Goal: Download file/media

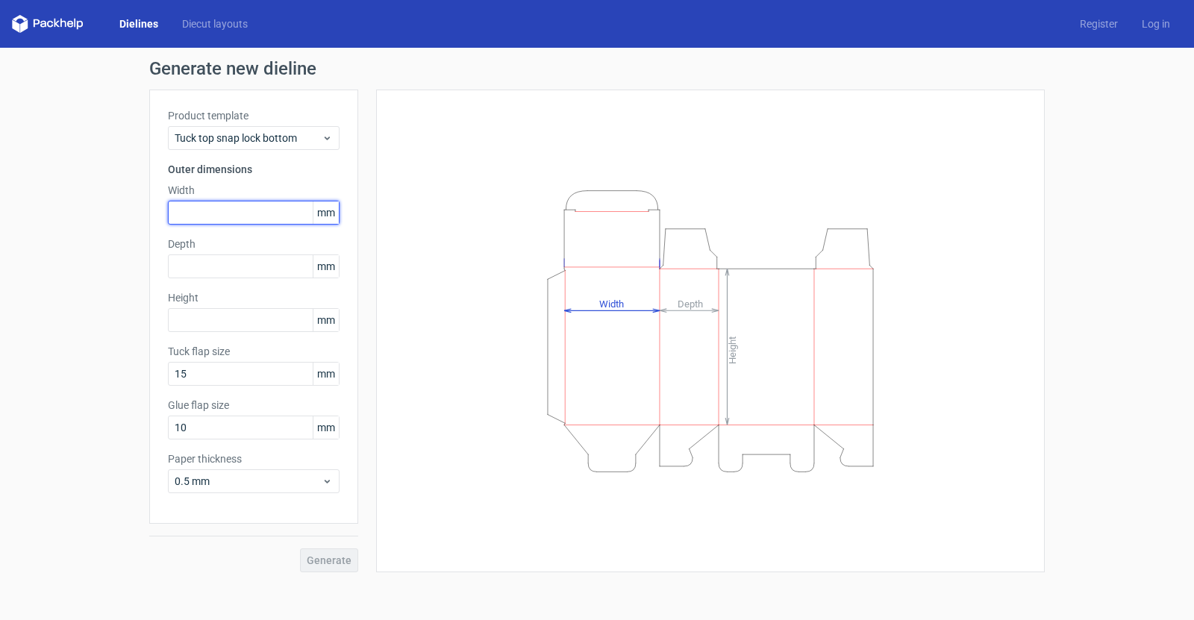
click at [246, 218] on input "text" at bounding box center [254, 213] width 172 height 24
type input "252"
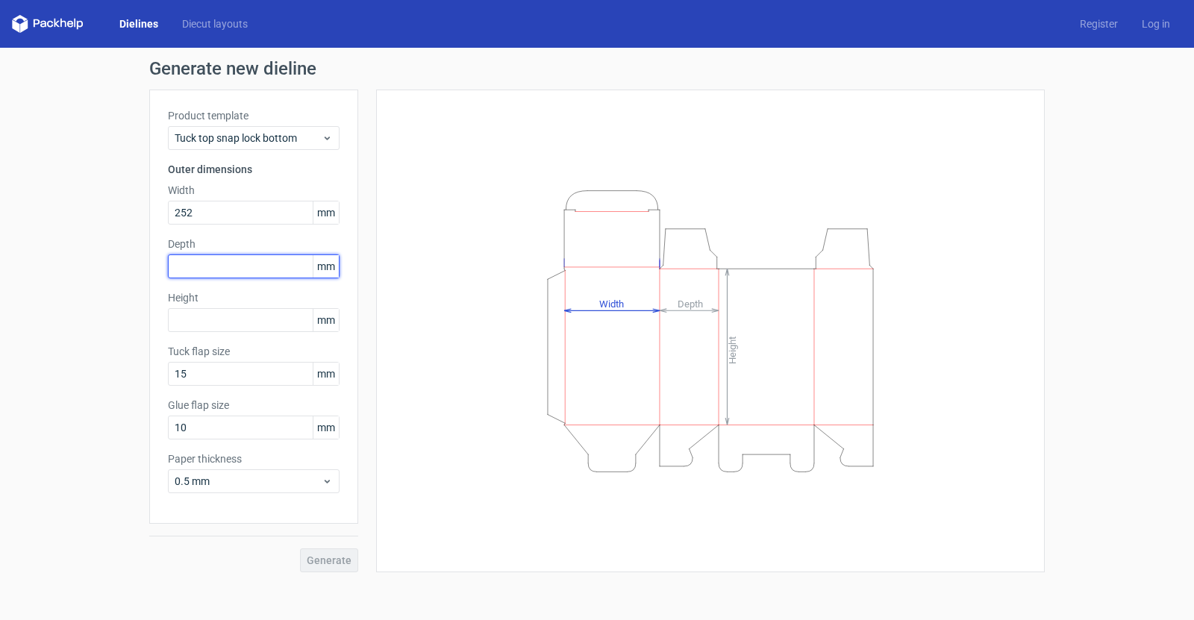
click at [219, 264] on input "text" at bounding box center [254, 266] width 172 height 24
type input "84"
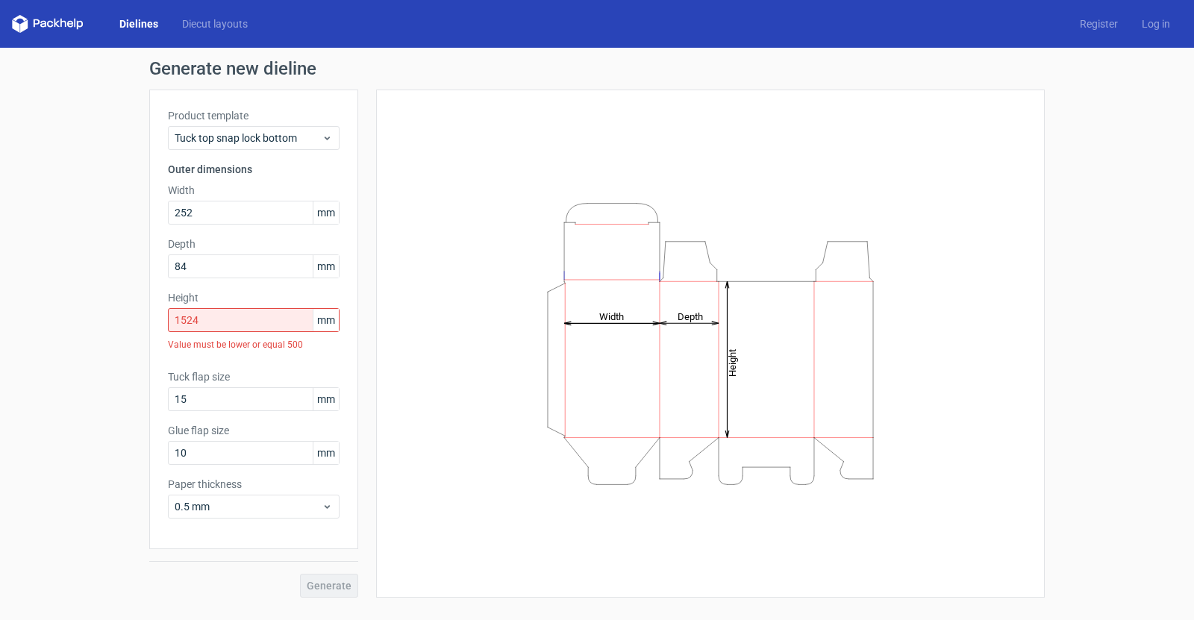
click at [97, 350] on div "Generate new dieline Product template Tuck top snap lock bottom Outer dimension…" at bounding box center [597, 329] width 1194 height 562
click at [234, 316] on input "1524" at bounding box center [254, 320] width 172 height 24
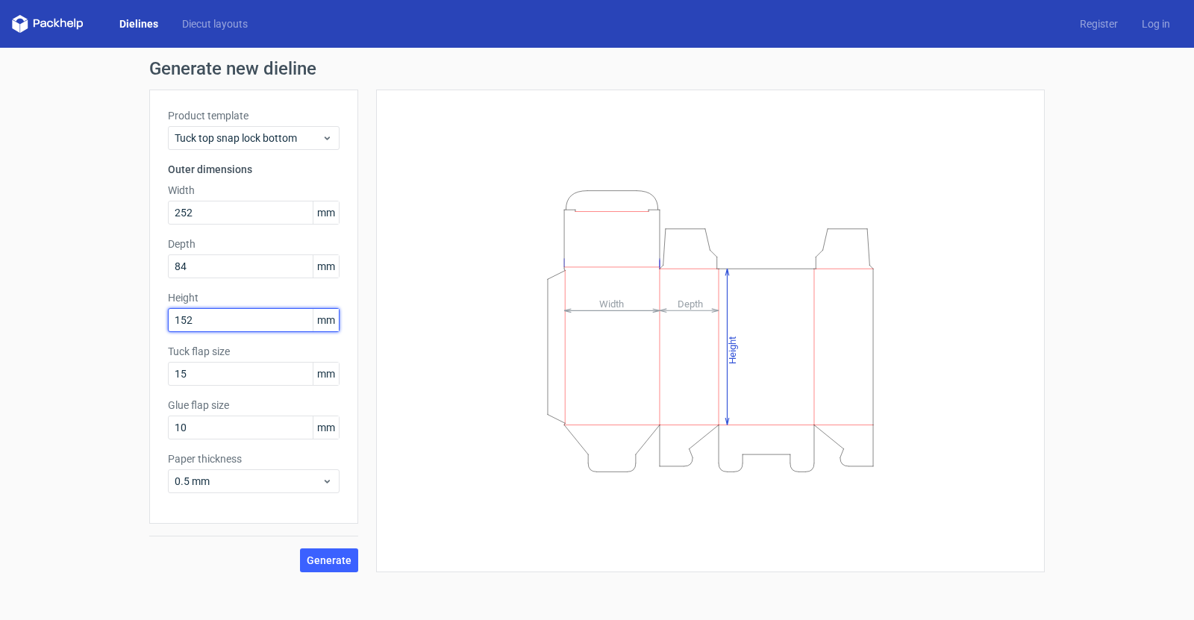
type input "152"
click at [75, 272] on div "Generate new dieline Product template Tuck top snap lock bottom Outer dimension…" at bounding box center [597, 316] width 1194 height 537
click at [209, 319] on input "152" at bounding box center [254, 320] width 172 height 24
click at [341, 558] on span "Generate" at bounding box center [329, 560] width 45 height 10
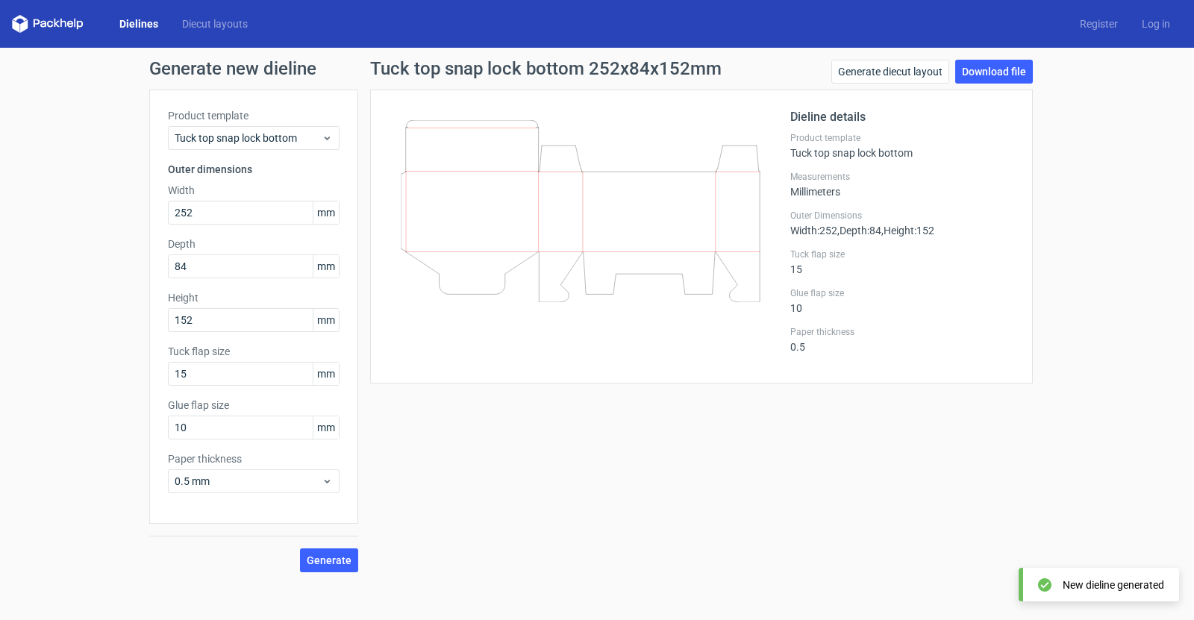
drag, startPoint x: 681, startPoint y: 184, endPoint x: 611, endPoint y: 281, distance: 119.7
click at [717, 241] on icon at bounding box center [581, 211] width 360 height 182
drag, startPoint x: 469, startPoint y: 302, endPoint x: 506, endPoint y: 306, distance: 37.6
click at [507, 309] on div at bounding box center [590, 236] width 402 height 257
drag, startPoint x: 469, startPoint y: 269, endPoint x: 499, endPoint y: 290, distance: 36.4
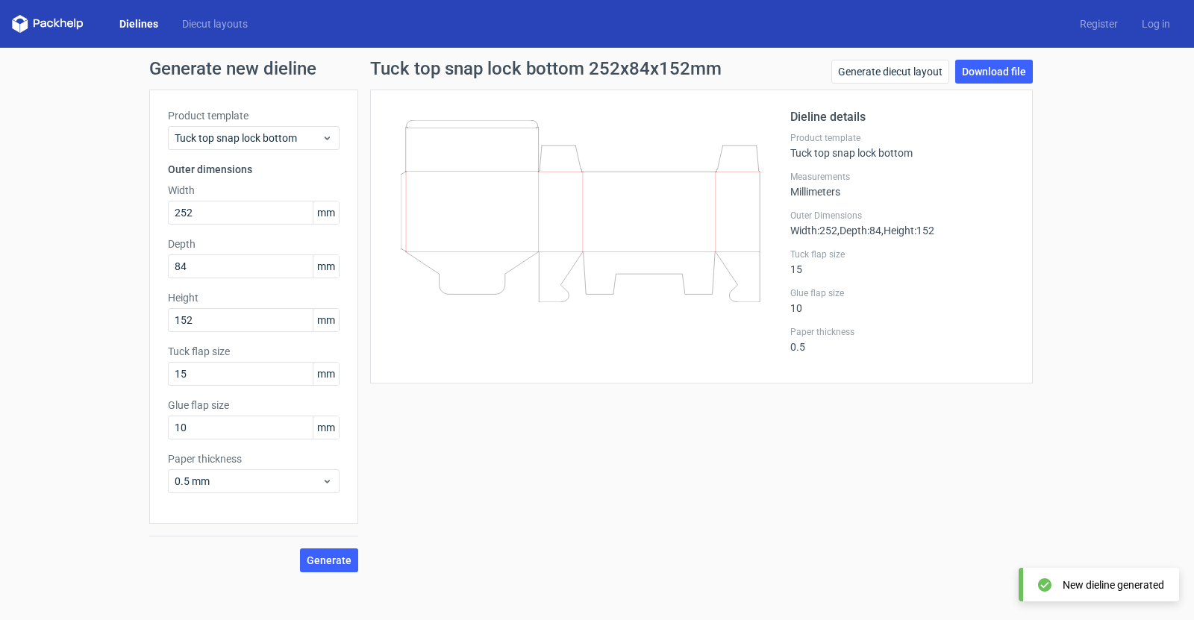
click at [499, 290] on icon at bounding box center [581, 211] width 360 height 182
click at [993, 72] on link "Download file" at bounding box center [994, 72] width 78 height 24
click at [330, 319] on span "mm" at bounding box center [326, 320] width 26 height 22
drag, startPoint x: 330, startPoint y: 319, endPoint x: 328, endPoint y: 256, distance: 63.5
click at [330, 319] on span "mm" at bounding box center [326, 320] width 26 height 22
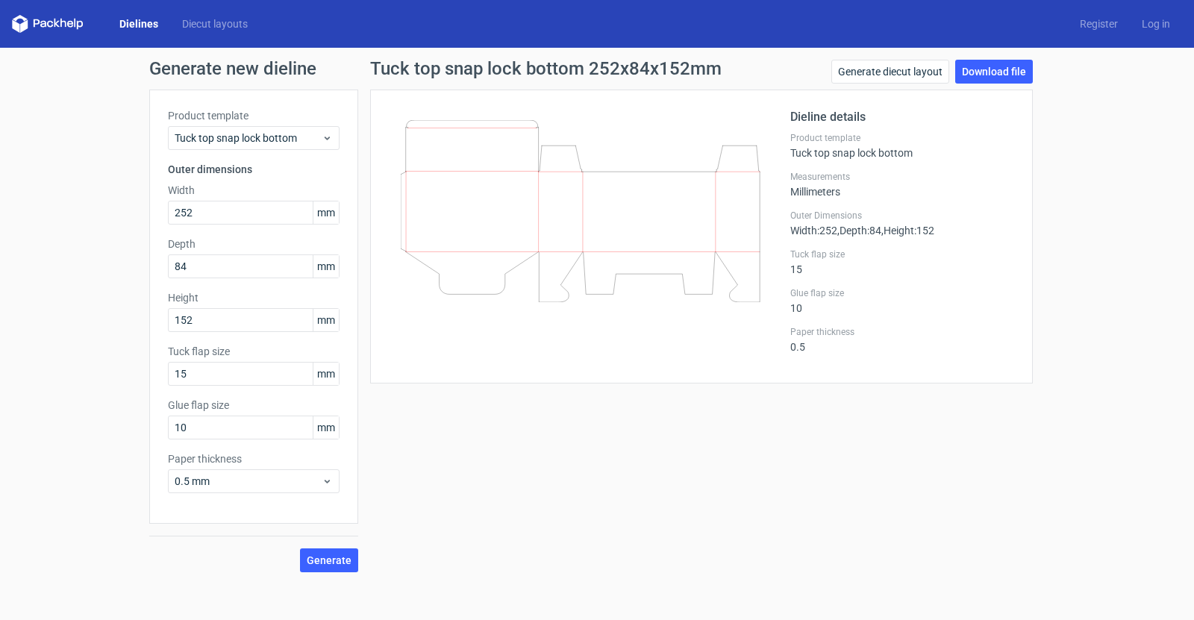
click at [327, 242] on label "Depth" at bounding box center [254, 244] width 172 height 15
click at [311, 128] on div "Tuck top snap lock bottom" at bounding box center [254, 138] width 172 height 24
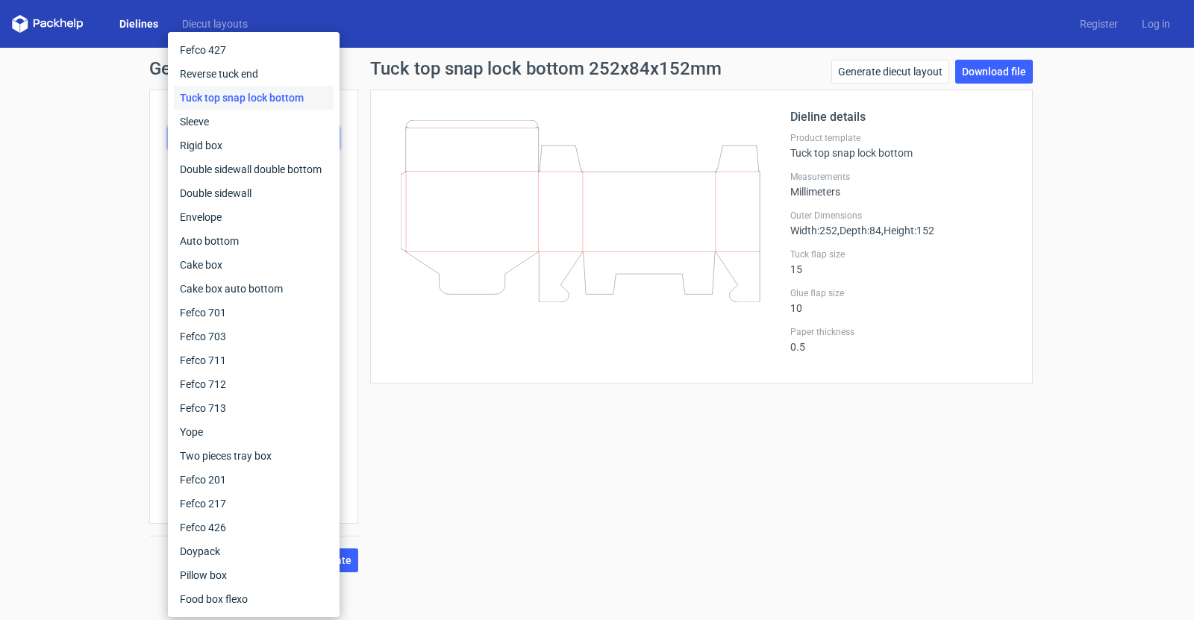
click at [588, 352] on div at bounding box center [590, 236] width 402 height 257
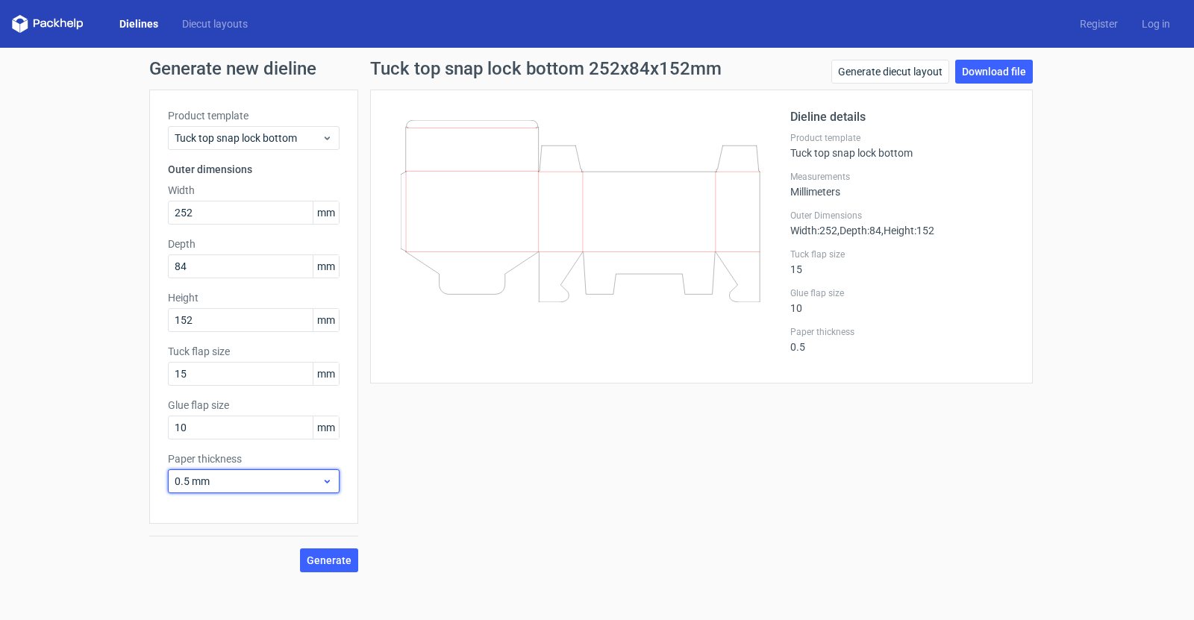
click at [310, 471] on div "0.5 mm" at bounding box center [254, 481] width 172 height 24
click at [407, 470] on div "Tuck top snap lock bottom 252x84x152mm Generate diecut layout Download file Die…" at bounding box center [701, 316] width 687 height 513
click at [247, 437] on input "10" at bounding box center [254, 428] width 172 height 24
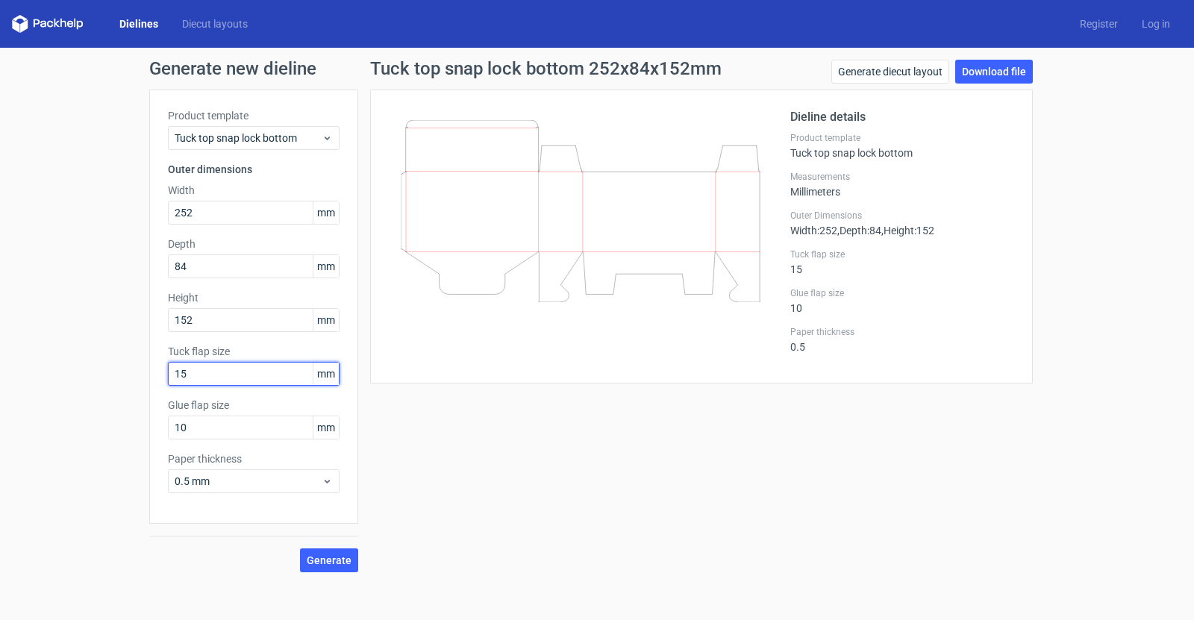
click at [229, 361] on div "Tuck flap size 15 mm" at bounding box center [254, 365] width 172 height 42
click at [213, 369] on input "15" at bounding box center [254, 374] width 172 height 24
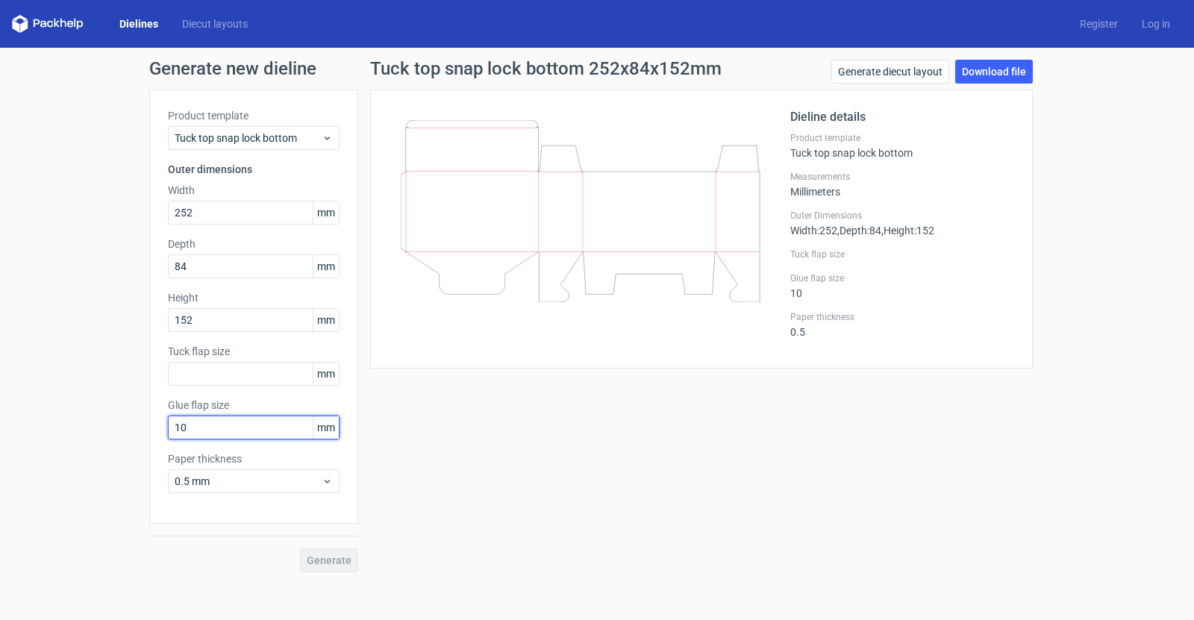
click at [202, 420] on input "10" at bounding box center [254, 428] width 172 height 24
type input "1"
click at [287, 446] on div "Product template Tuck top snap lock bottom Outer dimensions Width 252 mm Depth …" at bounding box center [253, 307] width 209 height 434
click at [379, 566] on div "Tuck top snap lock bottom 252x84x152mm Generate diecut layout Download file Die…" at bounding box center [701, 316] width 687 height 513
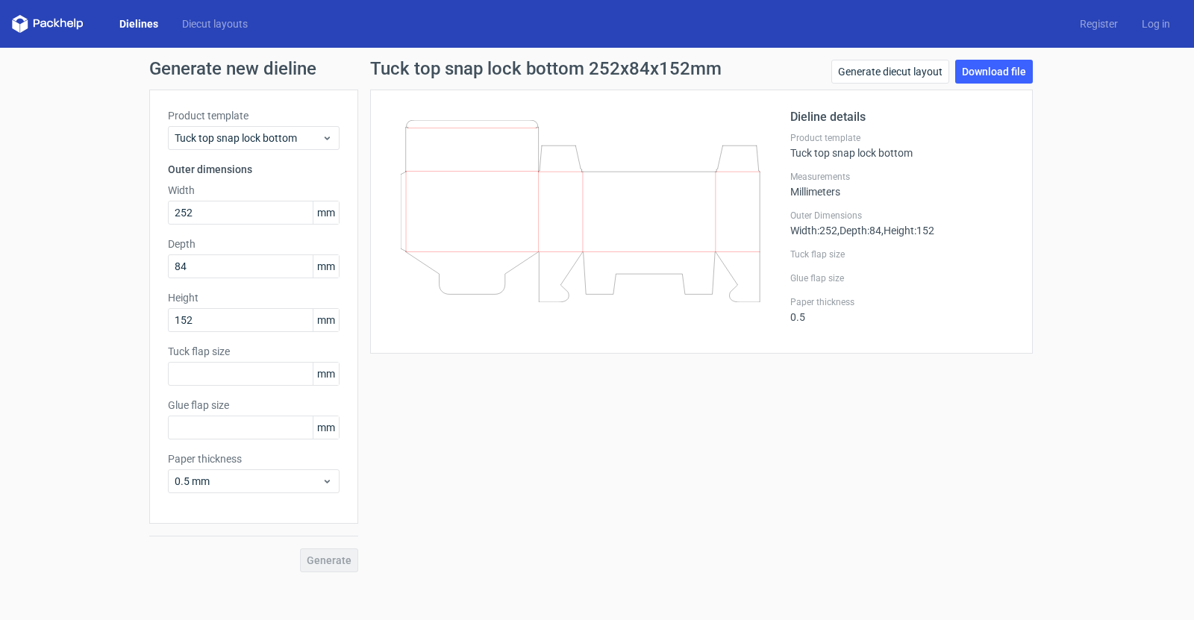
click at [316, 559] on div "Generate" at bounding box center [253, 548] width 209 height 49
click at [316, 560] on div "Generate" at bounding box center [253, 548] width 209 height 49
click at [507, 511] on div "Tuck top snap lock bottom 252x84x152mm Generate diecut layout Download file Die…" at bounding box center [701, 316] width 687 height 513
click at [505, 225] on icon at bounding box center [581, 211] width 360 height 182
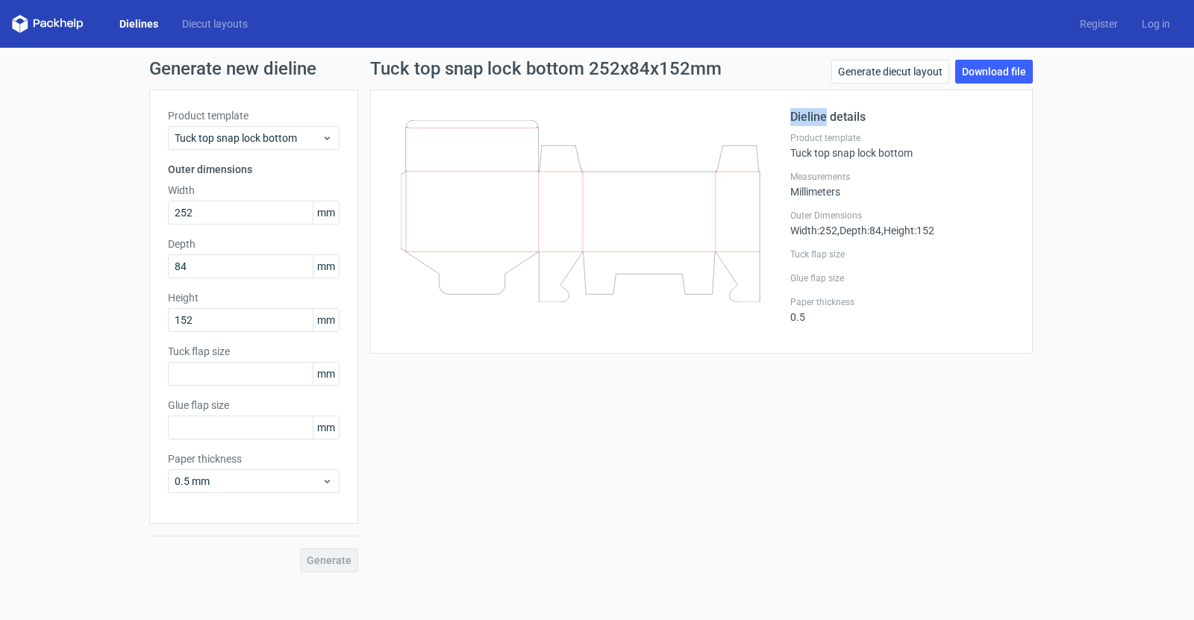
drag, startPoint x: 505, startPoint y: 225, endPoint x: 616, endPoint y: 286, distance: 126.9
click at [598, 290] on icon at bounding box center [581, 211] width 360 height 182
click at [655, 270] on icon at bounding box center [581, 211] width 360 height 182
click at [1008, 75] on link "Download file" at bounding box center [994, 72] width 78 height 24
click at [655, 526] on div "Tuck top snap lock bottom 252x84x152mm Generate diecut layout Download file Die…" at bounding box center [701, 316] width 687 height 513
